Goal: Information Seeking & Learning: Learn about a topic

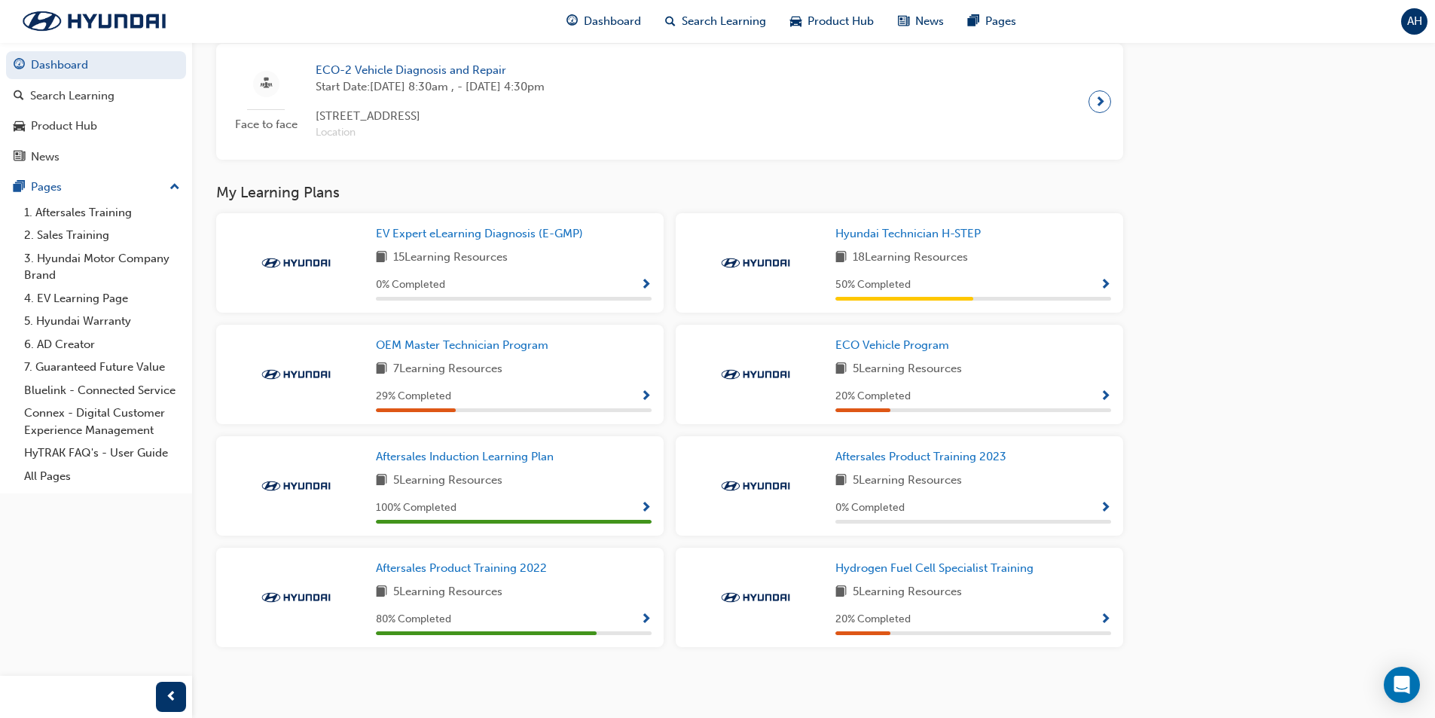
scroll to position [891, 0]
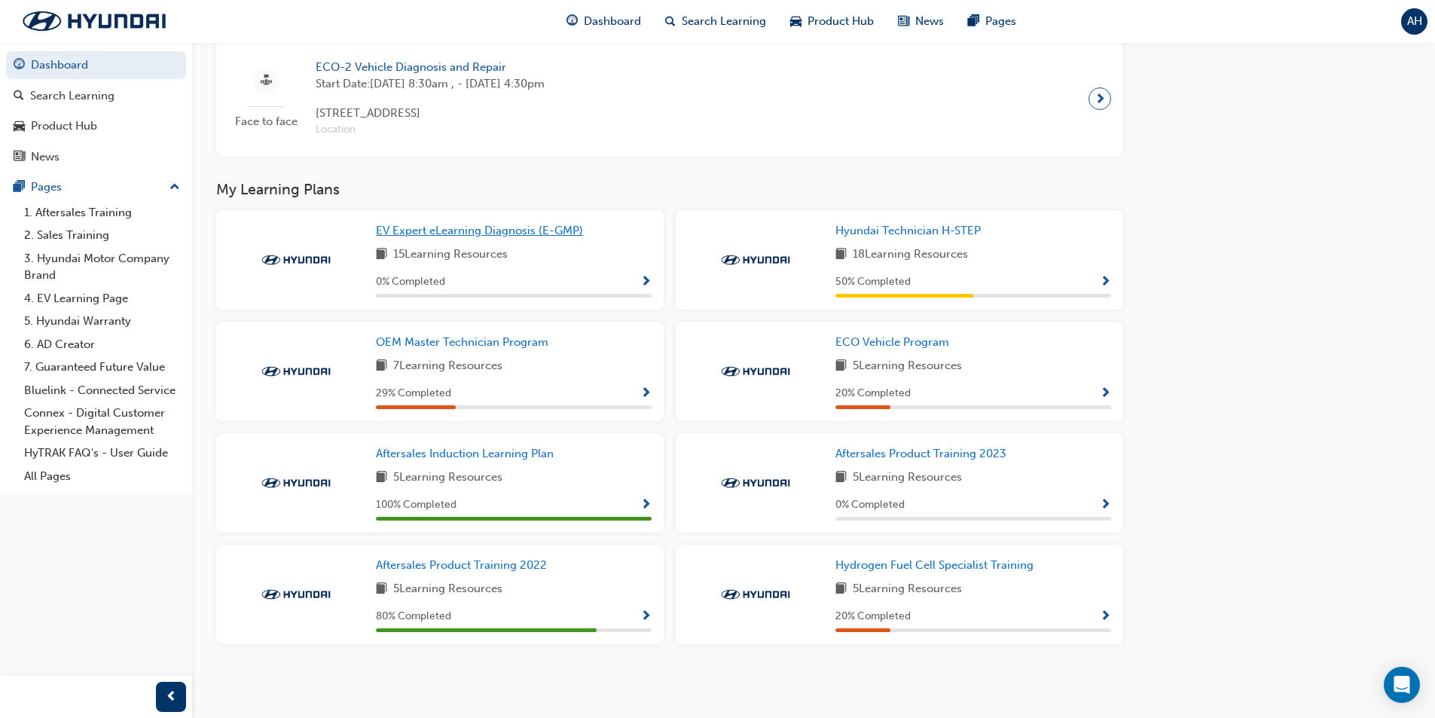
click at [510, 231] on span "EV Expert eLearning Diagnosis (E-GMP)" at bounding box center [479, 231] width 207 height 14
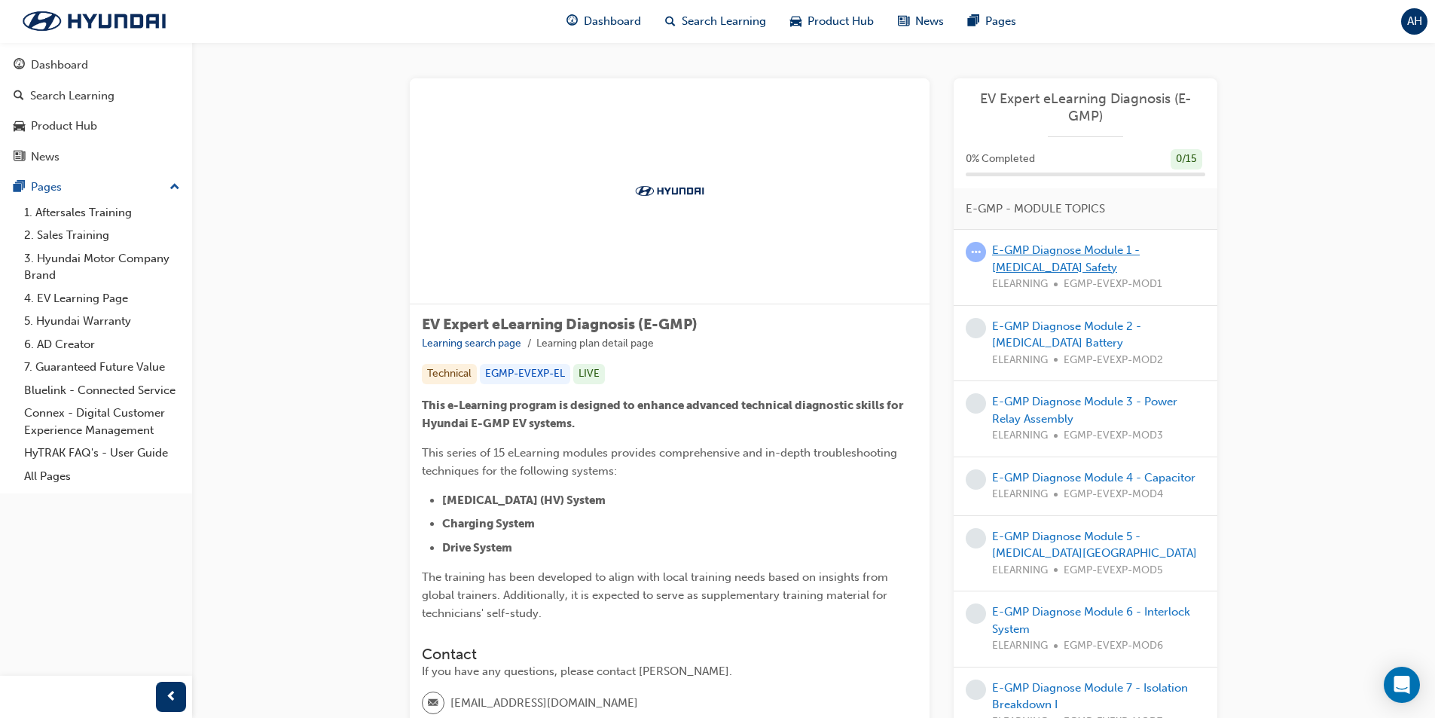
click at [1047, 249] on link "E-GMP Diagnose Module 1 - [MEDICAL_DATA] Safety" at bounding box center [1066, 258] width 148 height 31
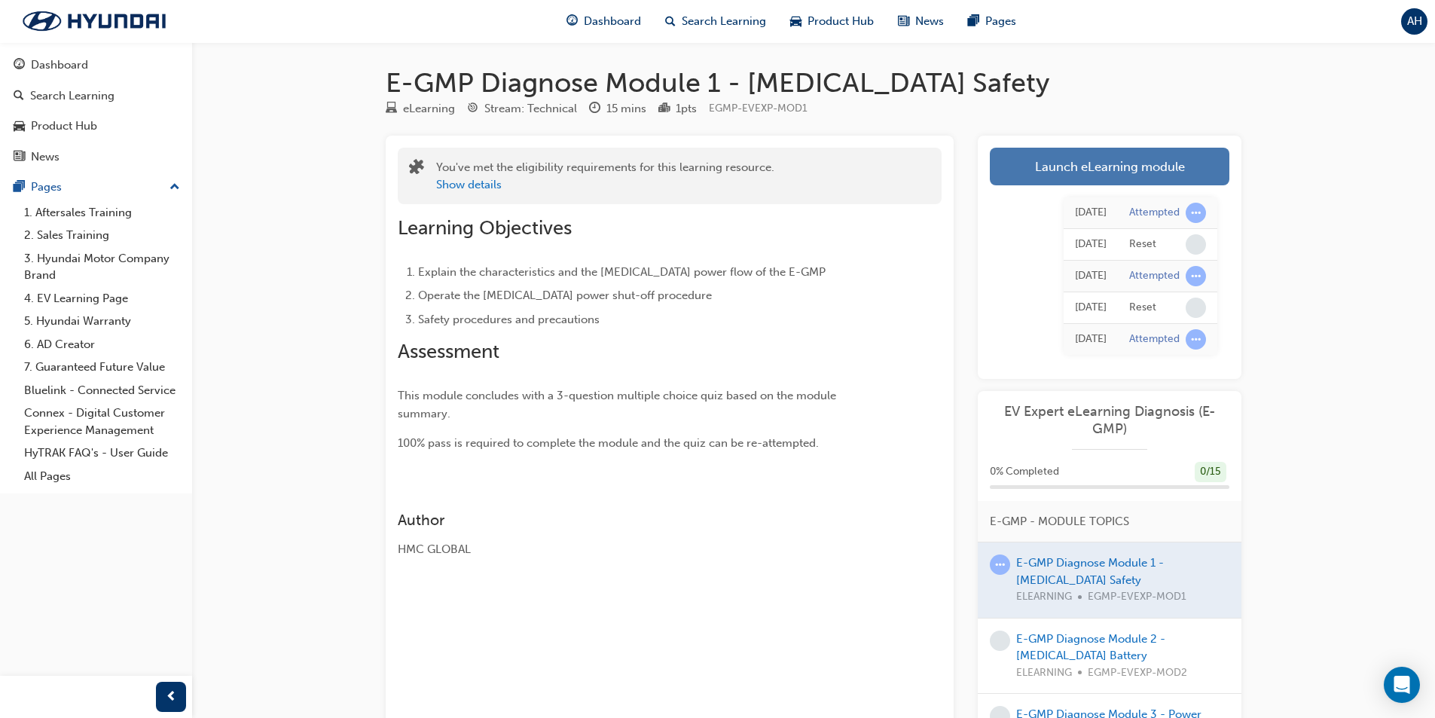
click at [1072, 157] on link "Launch eLearning module" at bounding box center [1110, 167] width 240 height 38
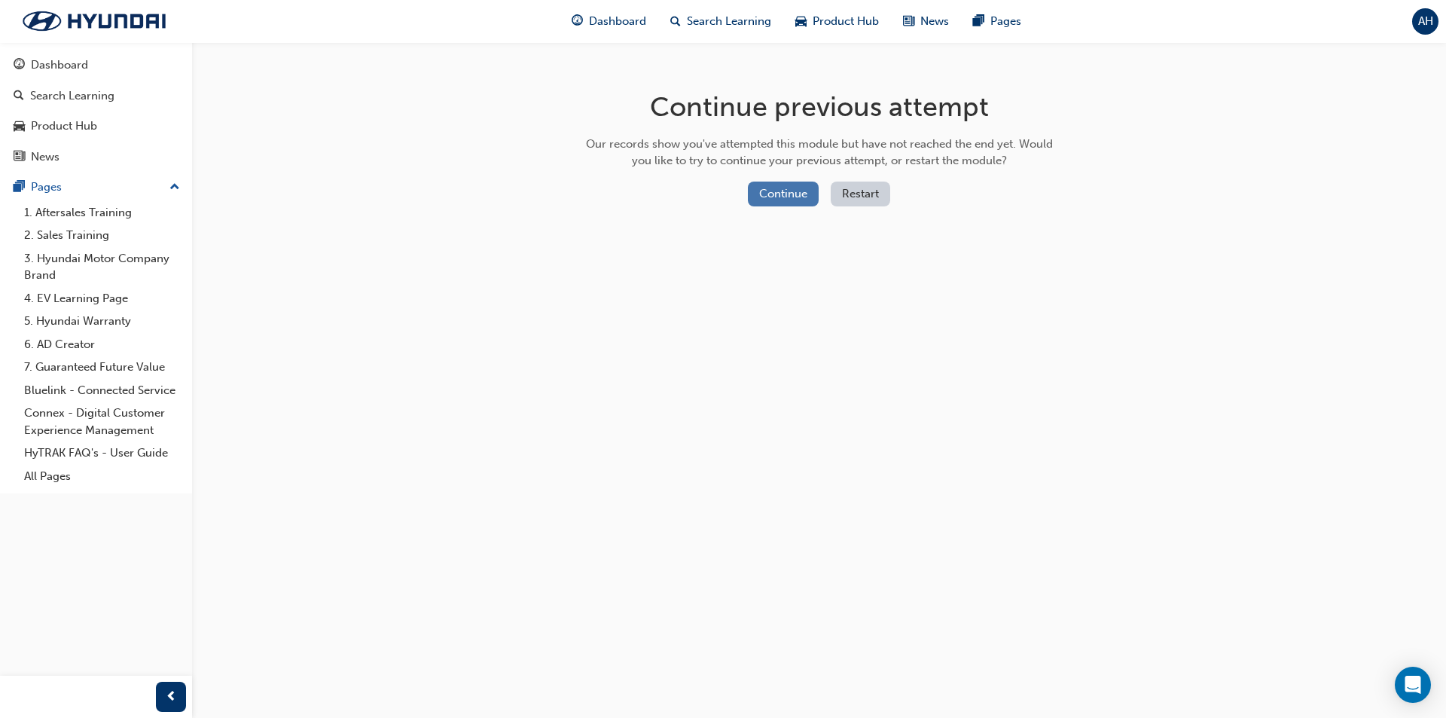
click at [768, 206] on button "Continue" at bounding box center [783, 194] width 71 height 25
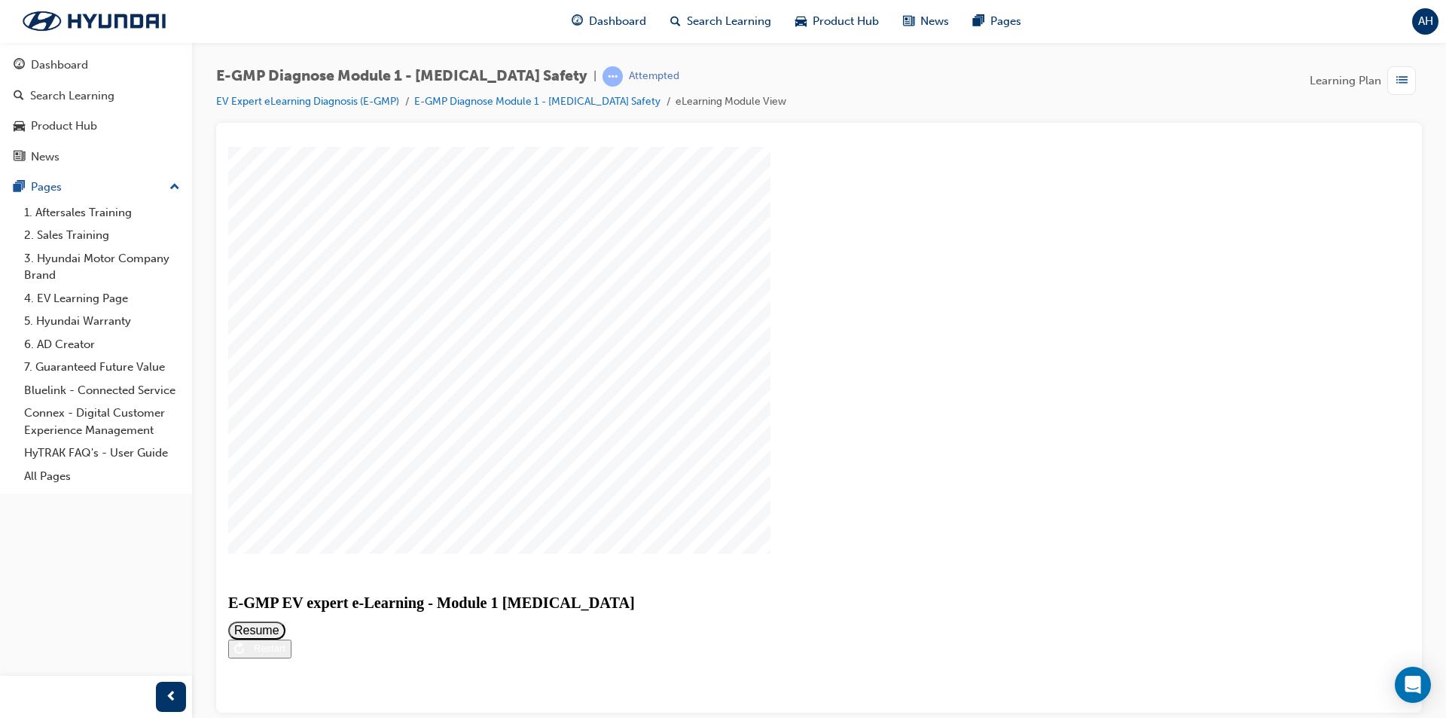
click at [285, 621] on button "Resume" at bounding box center [256, 630] width 57 height 18
click at [1388, 411] on div "slide: Video Video Group Rectangle Menu Resources Rectangle 4 arrow_blue.png ar…" at bounding box center [819, 429] width 1182 height 566
click at [1384, 438] on div "slide: Video Video Group Rectangle Menu Resources Rectangle 4 arrow_blue.png ar…" at bounding box center [819, 429] width 1182 height 566
click at [1394, 86] on div "button" at bounding box center [1402, 80] width 29 height 29
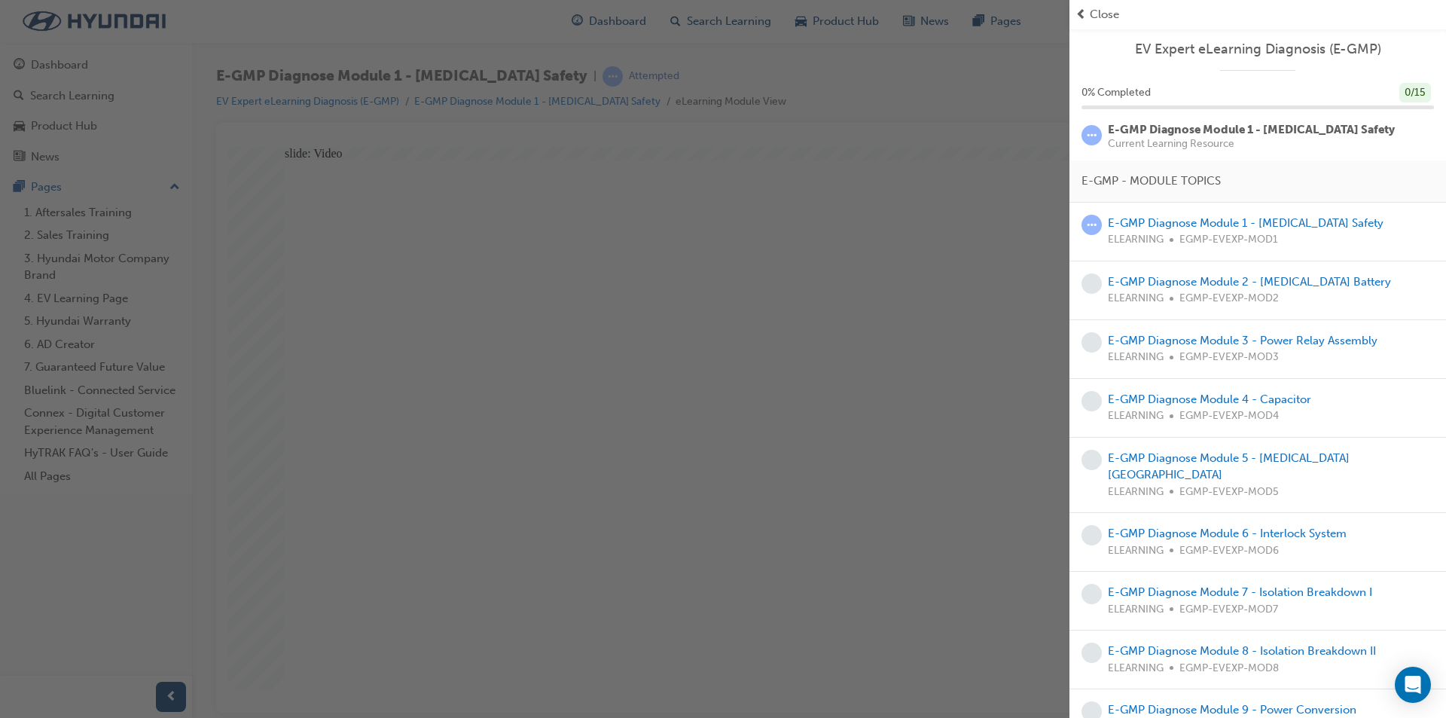
click at [1091, 13] on span "Close" at bounding box center [1104, 14] width 29 height 17
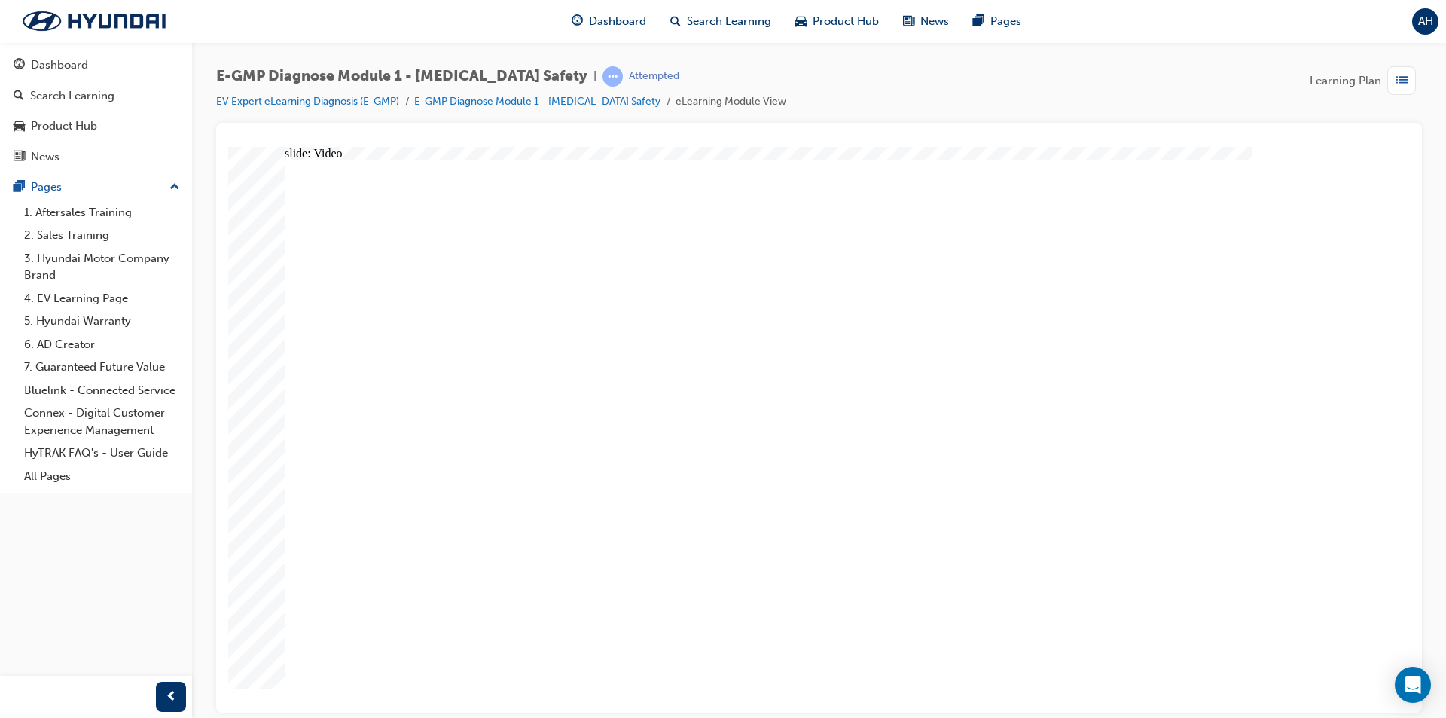
click at [1117, 126] on div at bounding box center [819, 418] width 1206 height 590
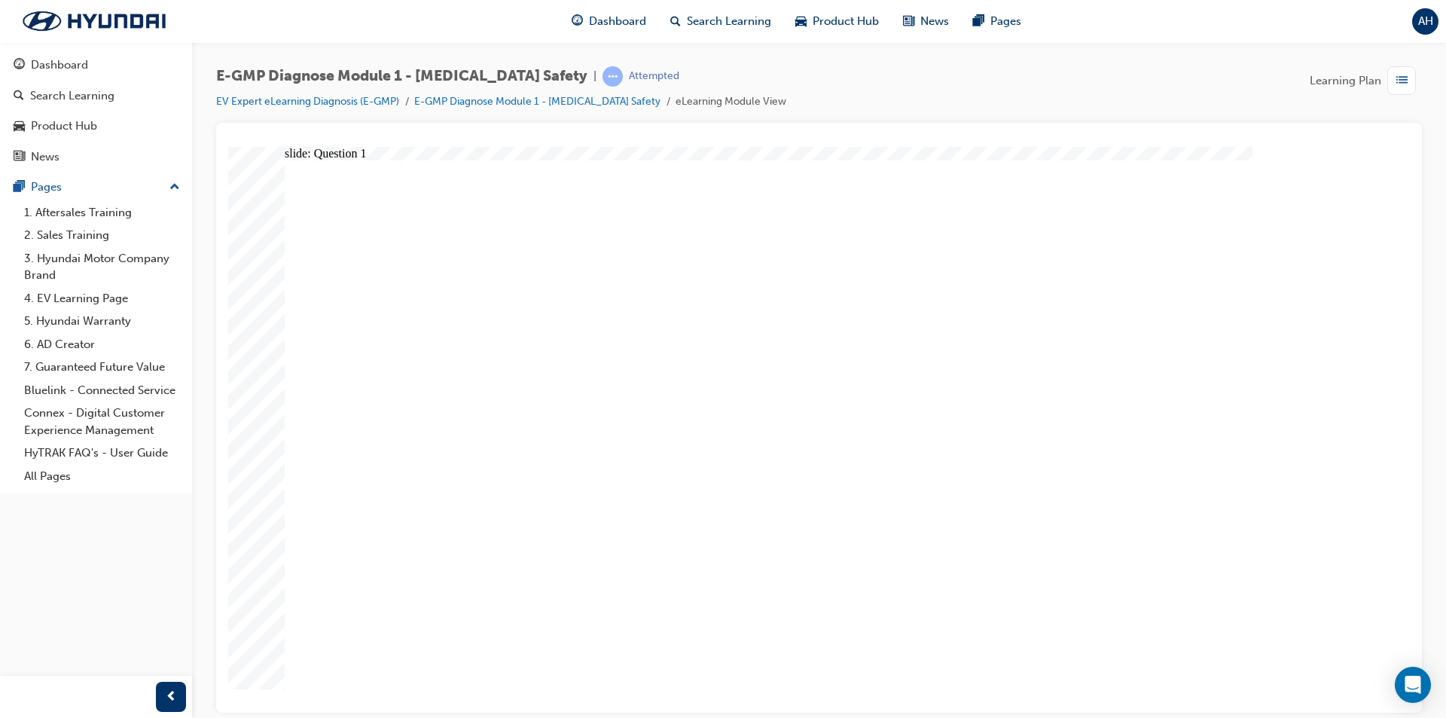
radio input "true"
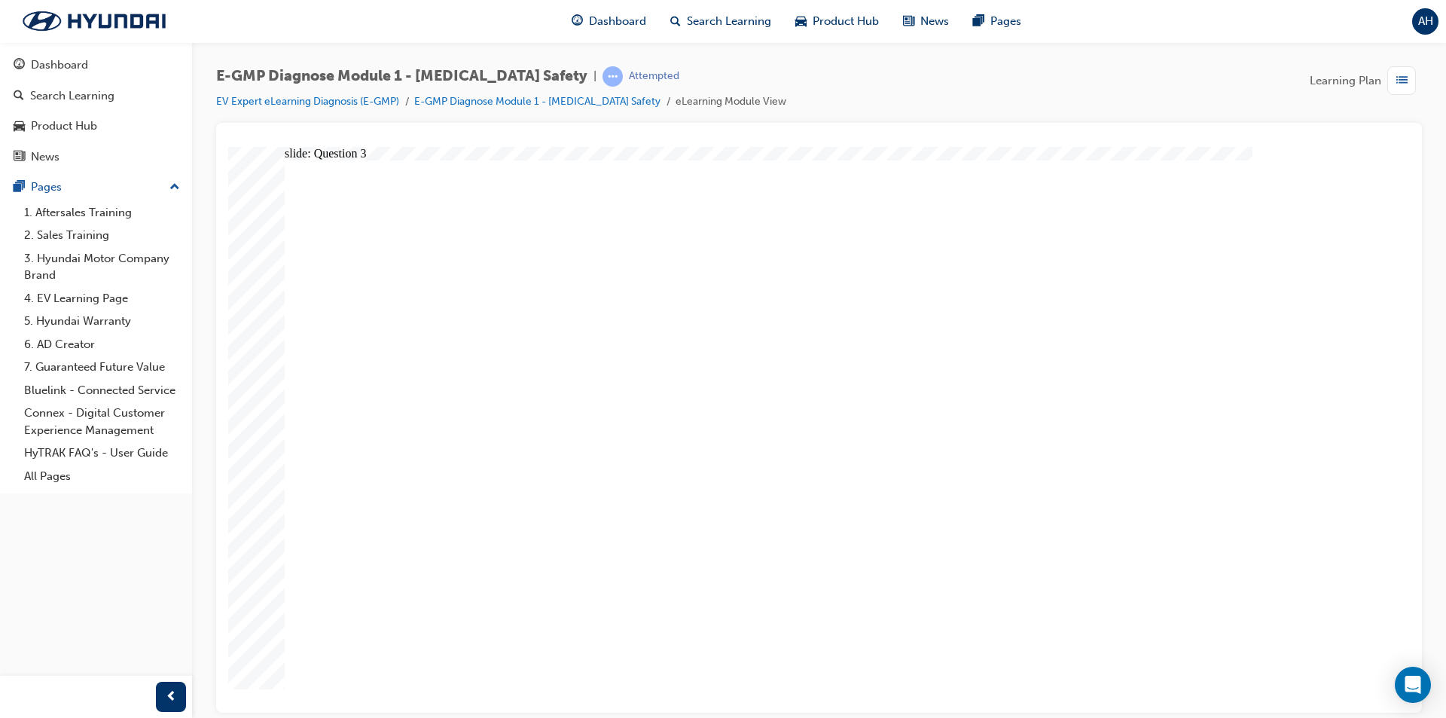
radio input "true"
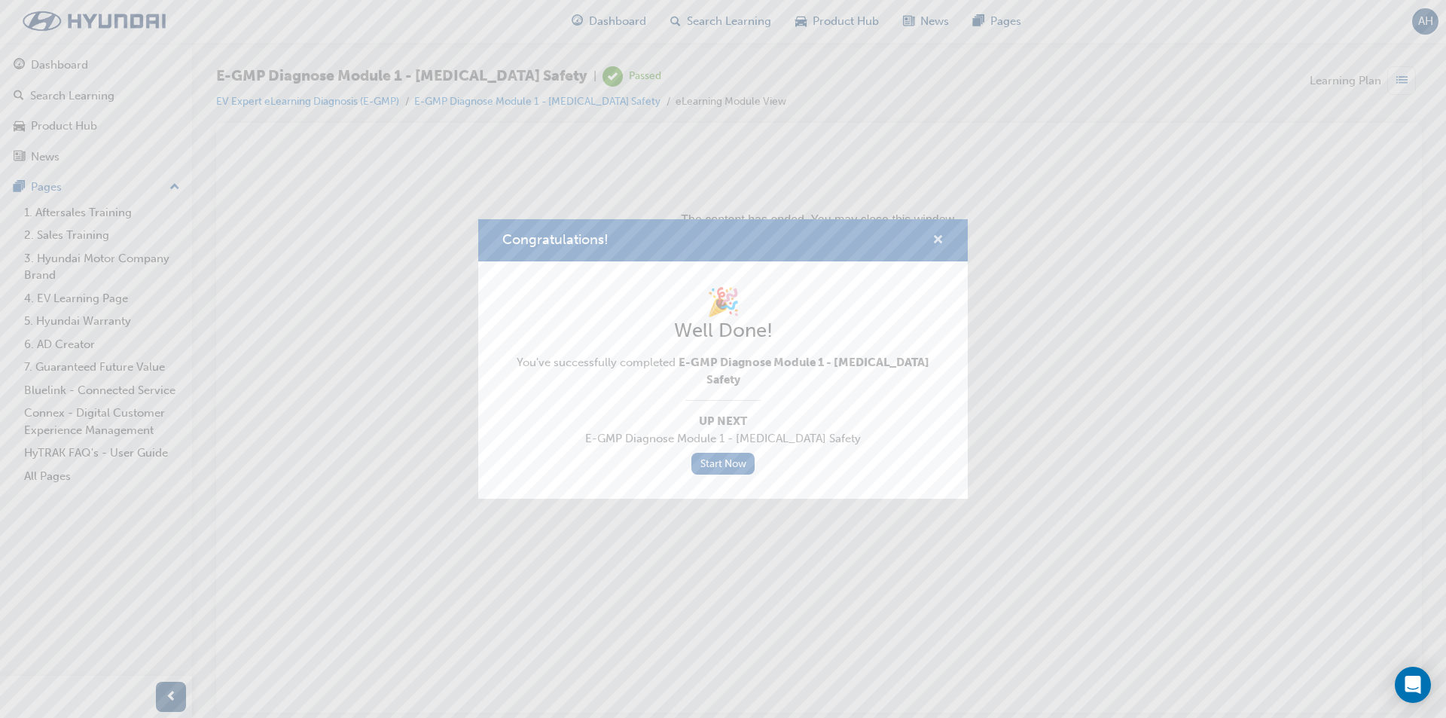
click at [943, 248] on span "cross-icon" at bounding box center [938, 241] width 11 height 14
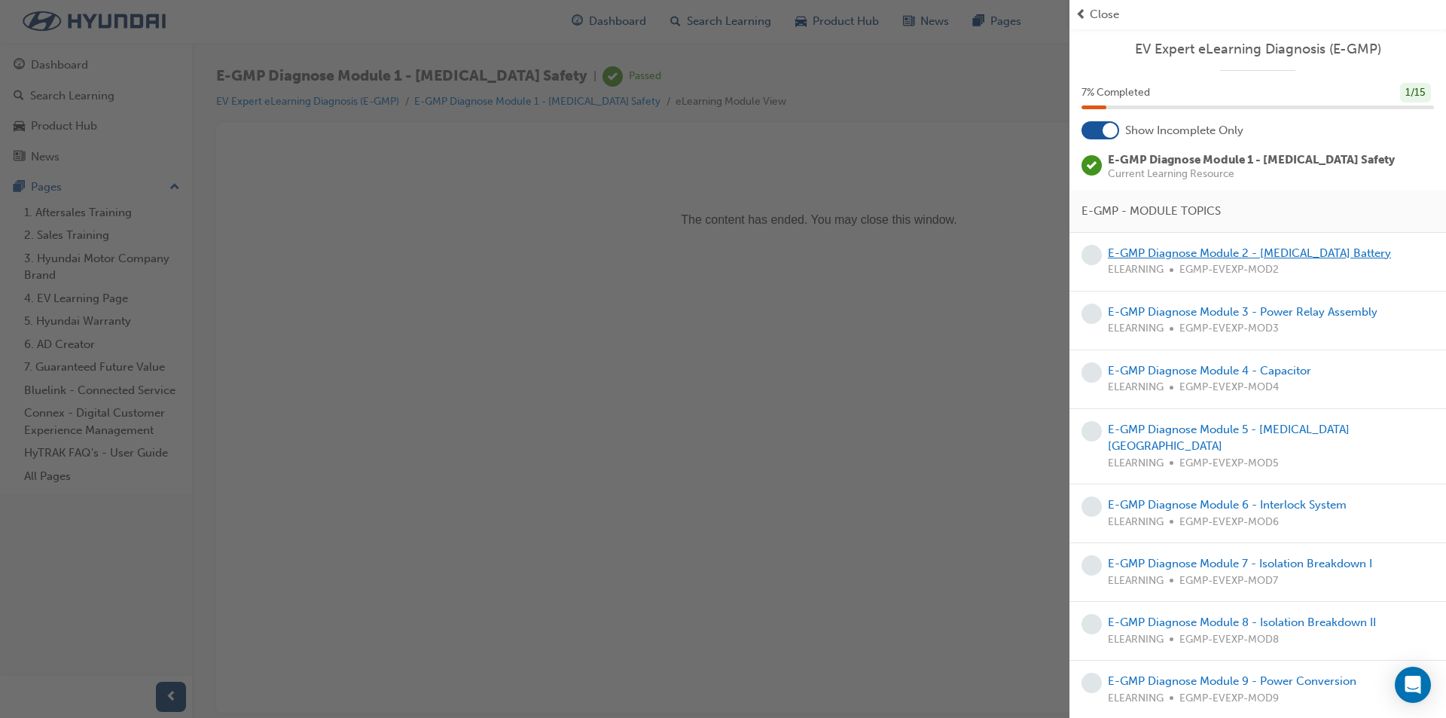
click at [1142, 254] on link "E-GMP Diagnose Module 2 - [MEDICAL_DATA] Battery" at bounding box center [1249, 253] width 283 height 14
